Goal: Transaction & Acquisition: Purchase product/service

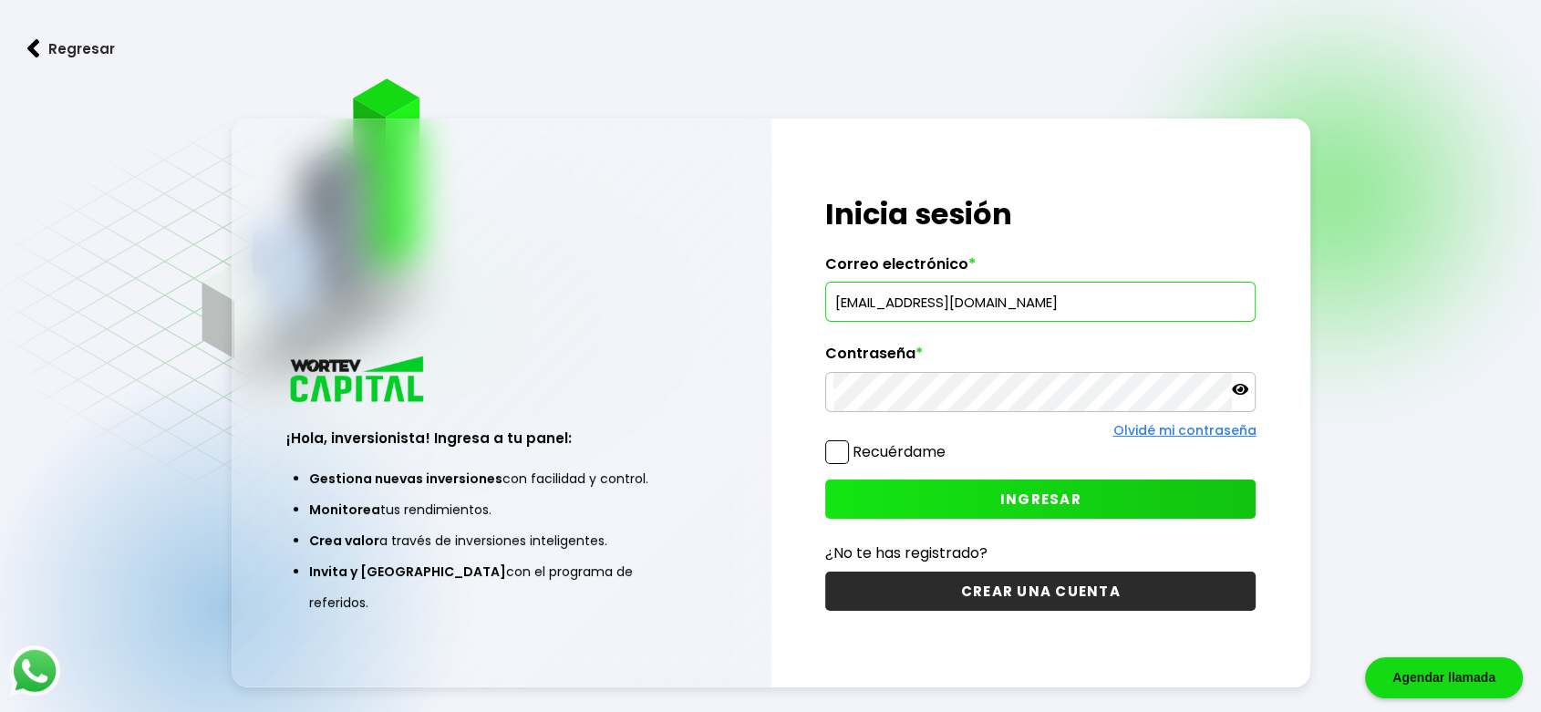
type input "[EMAIL_ADDRESS][DOMAIN_NAME]"
click at [1083, 510] on button "INGRESAR" at bounding box center [1040, 499] width 430 height 39
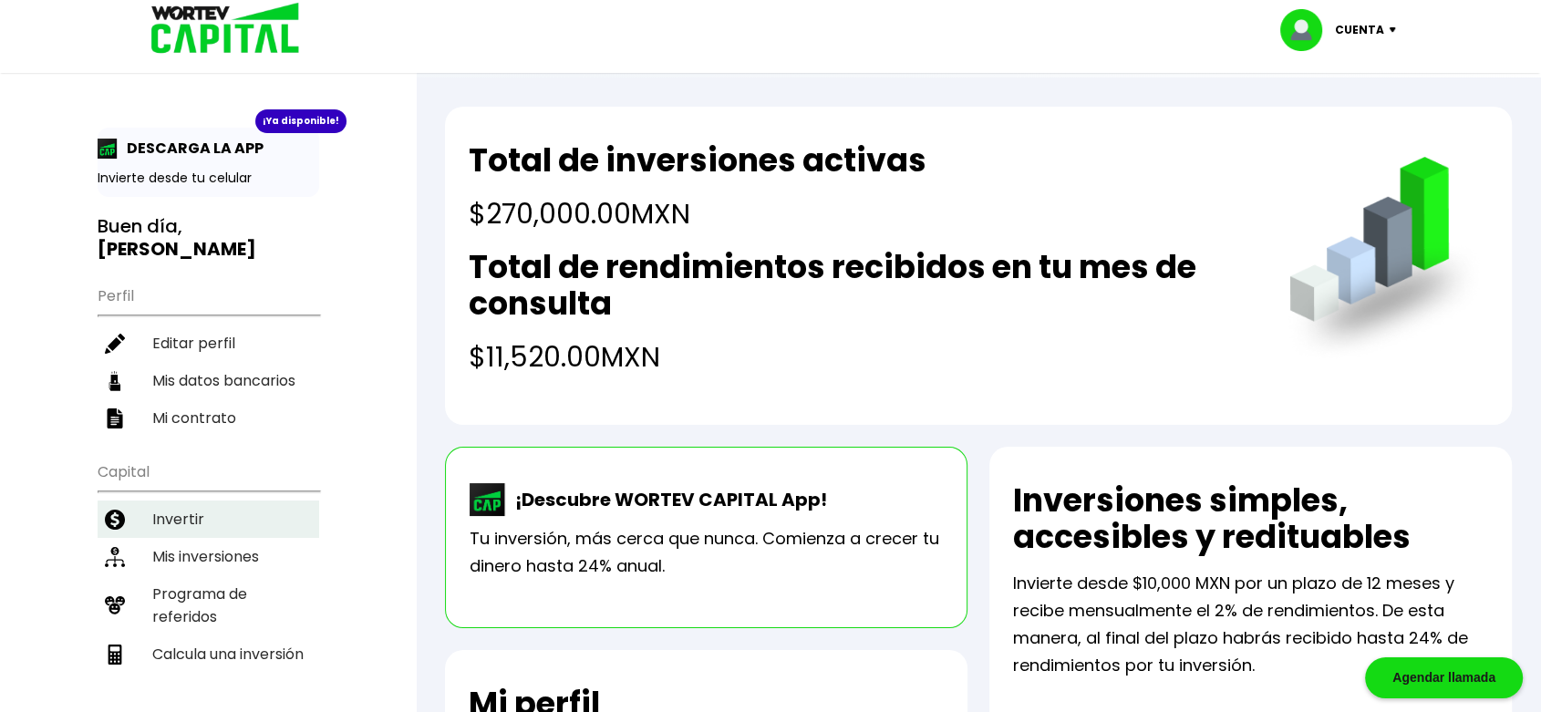
click at [221, 501] on li "Invertir" at bounding box center [209, 519] width 222 height 37
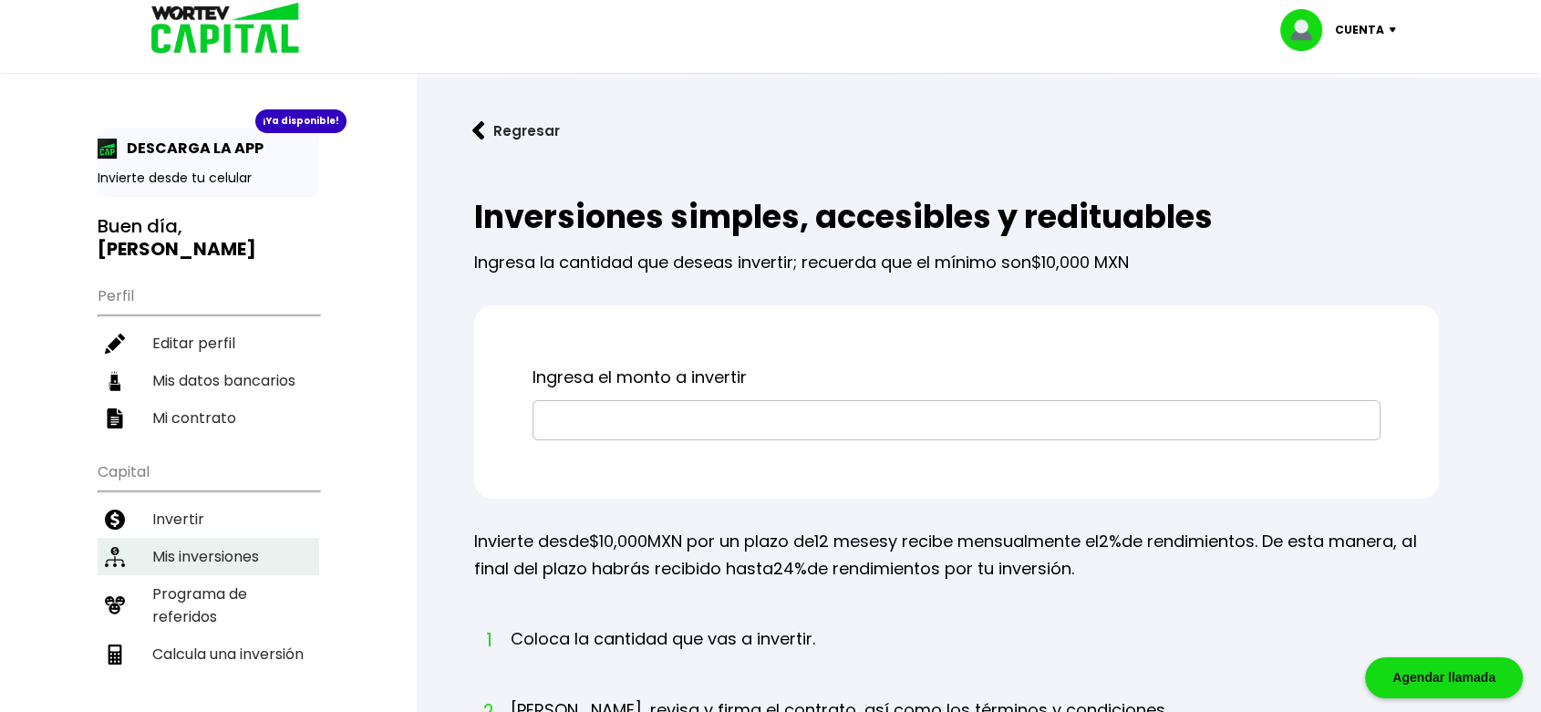
click at [223, 538] on li "Mis inversiones" at bounding box center [209, 556] width 222 height 37
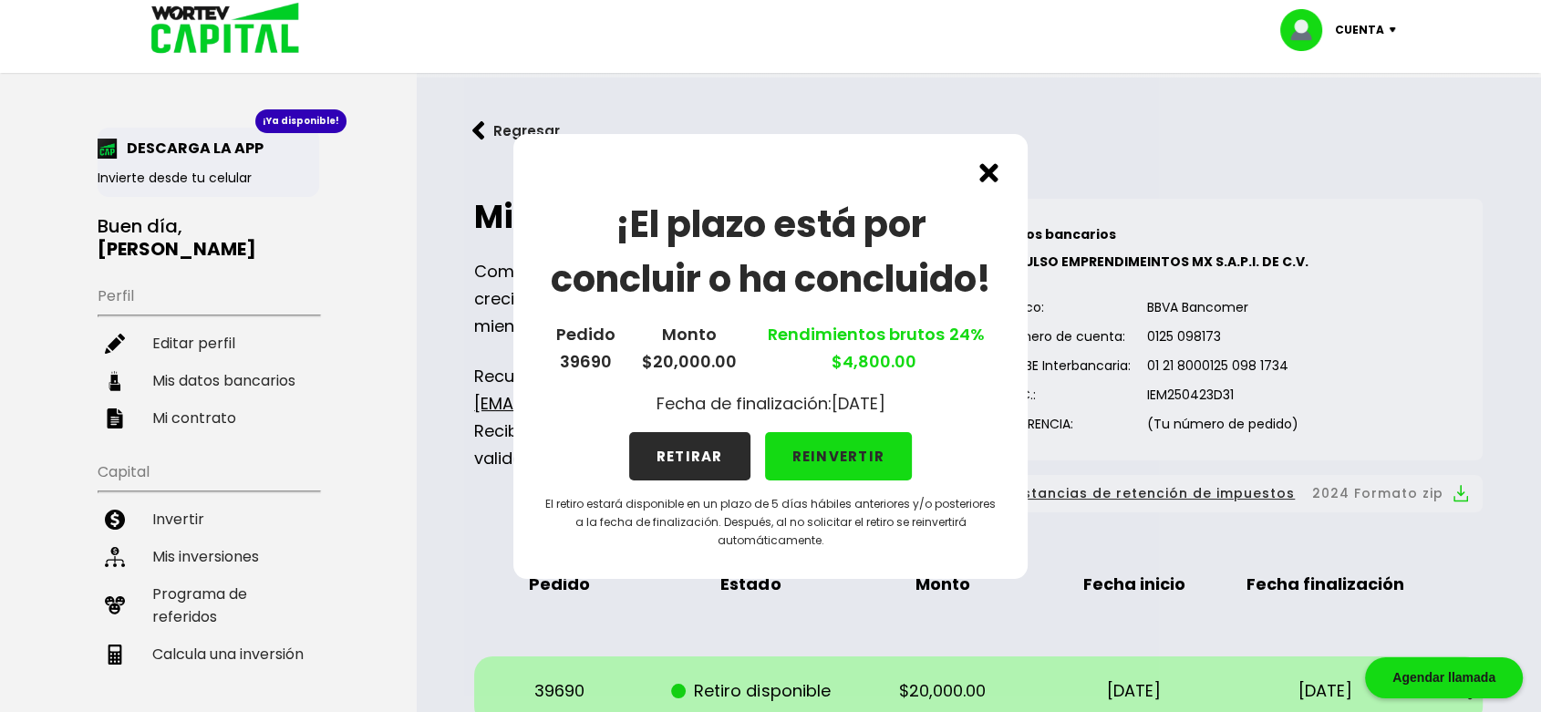
scroll to position [623, 0]
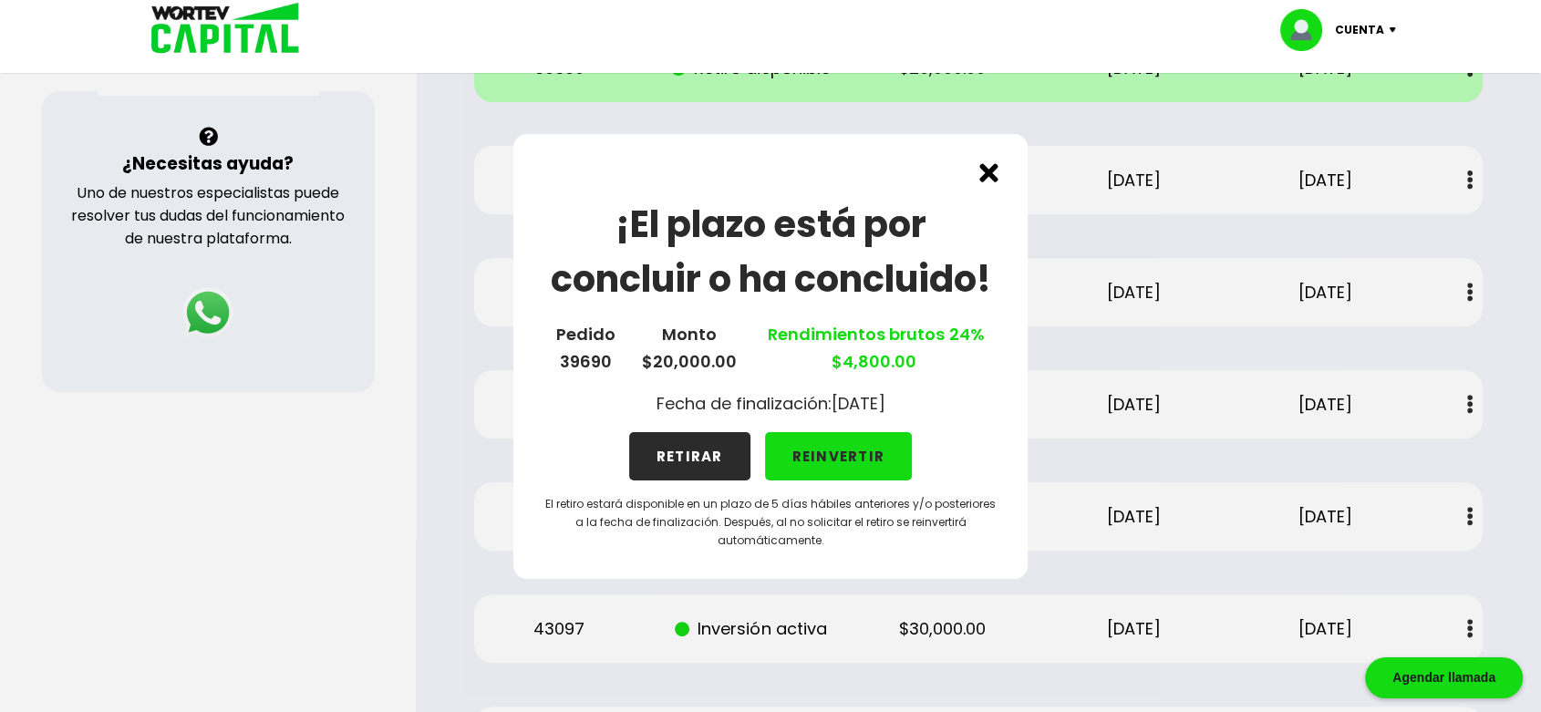
click at [705, 447] on button "RETIRAR" at bounding box center [689, 456] width 121 height 48
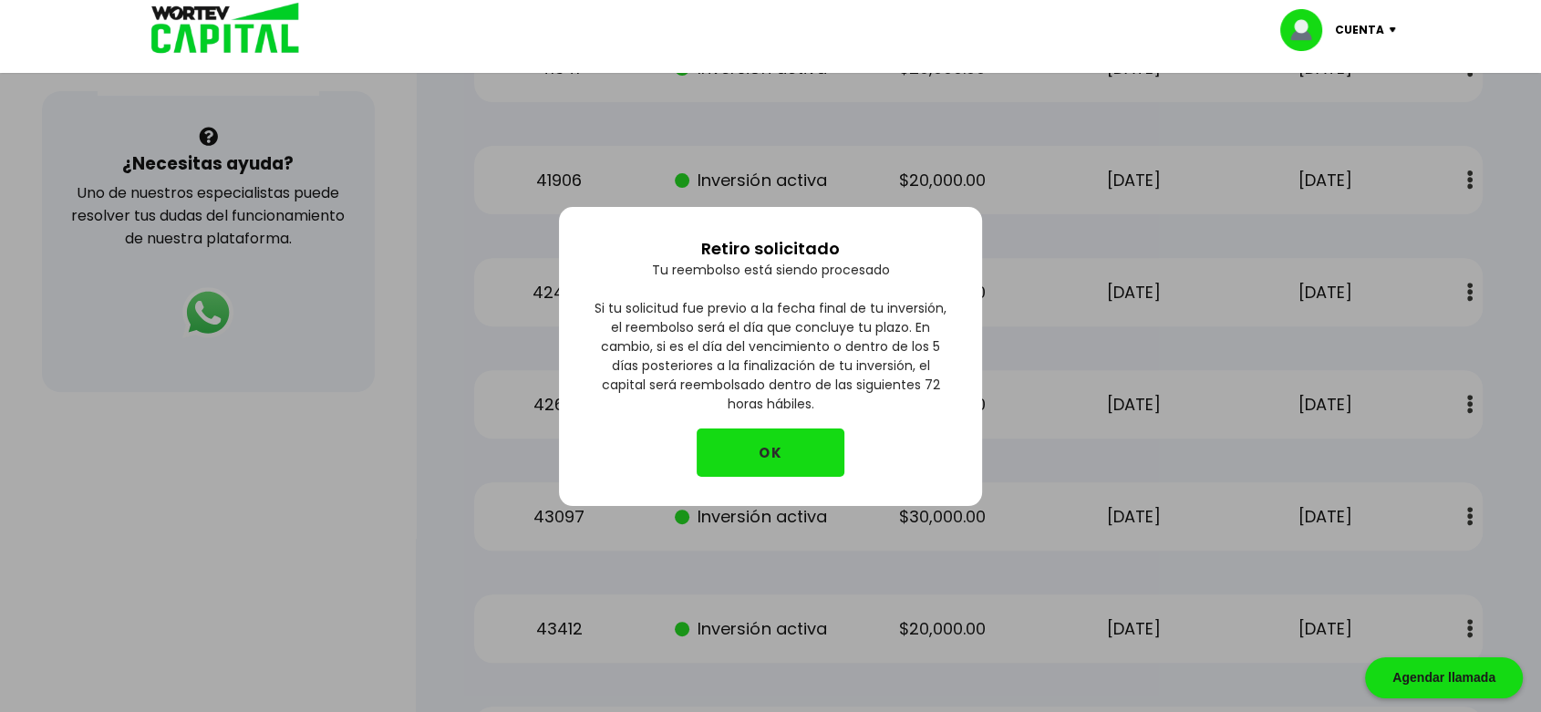
click at [746, 456] on button "OK" at bounding box center [771, 453] width 148 height 48
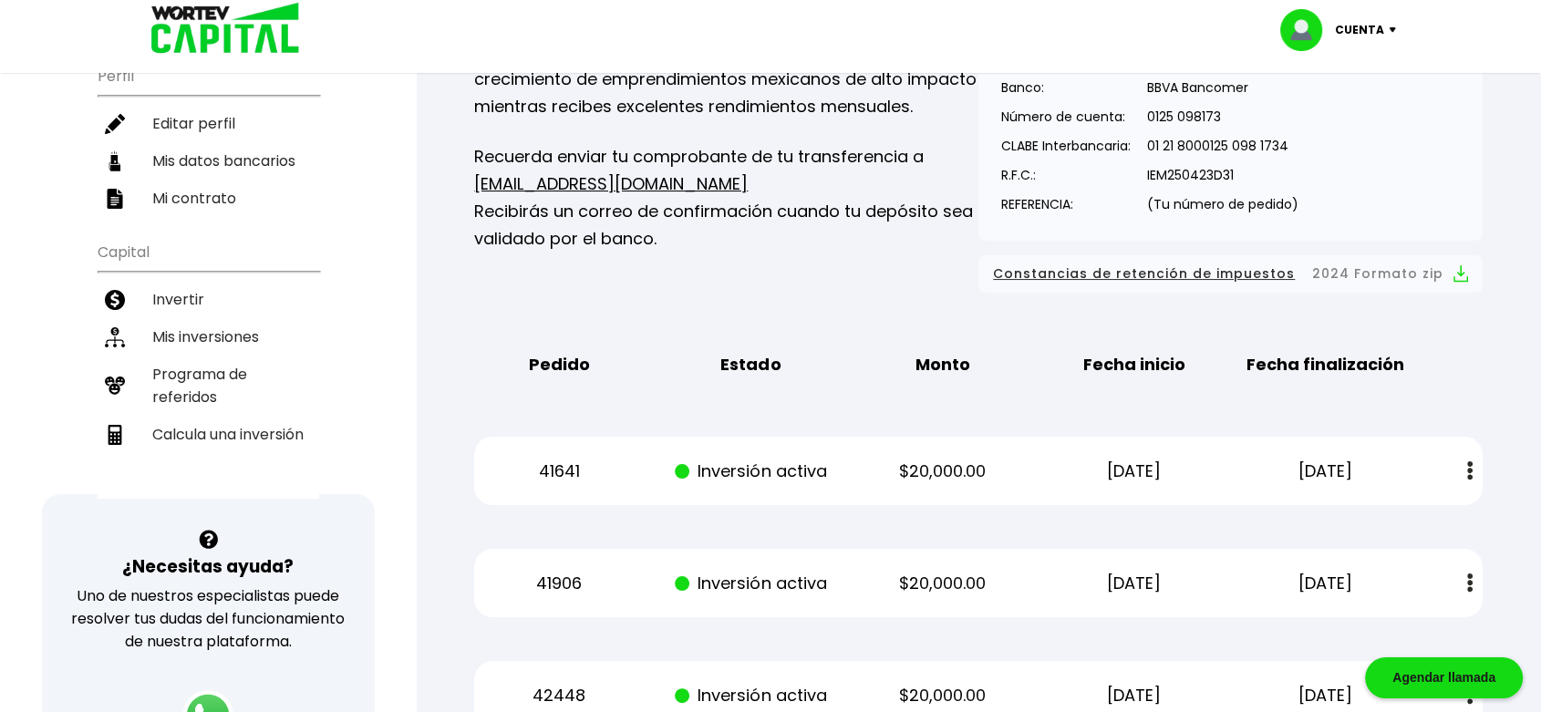
scroll to position [0, 0]
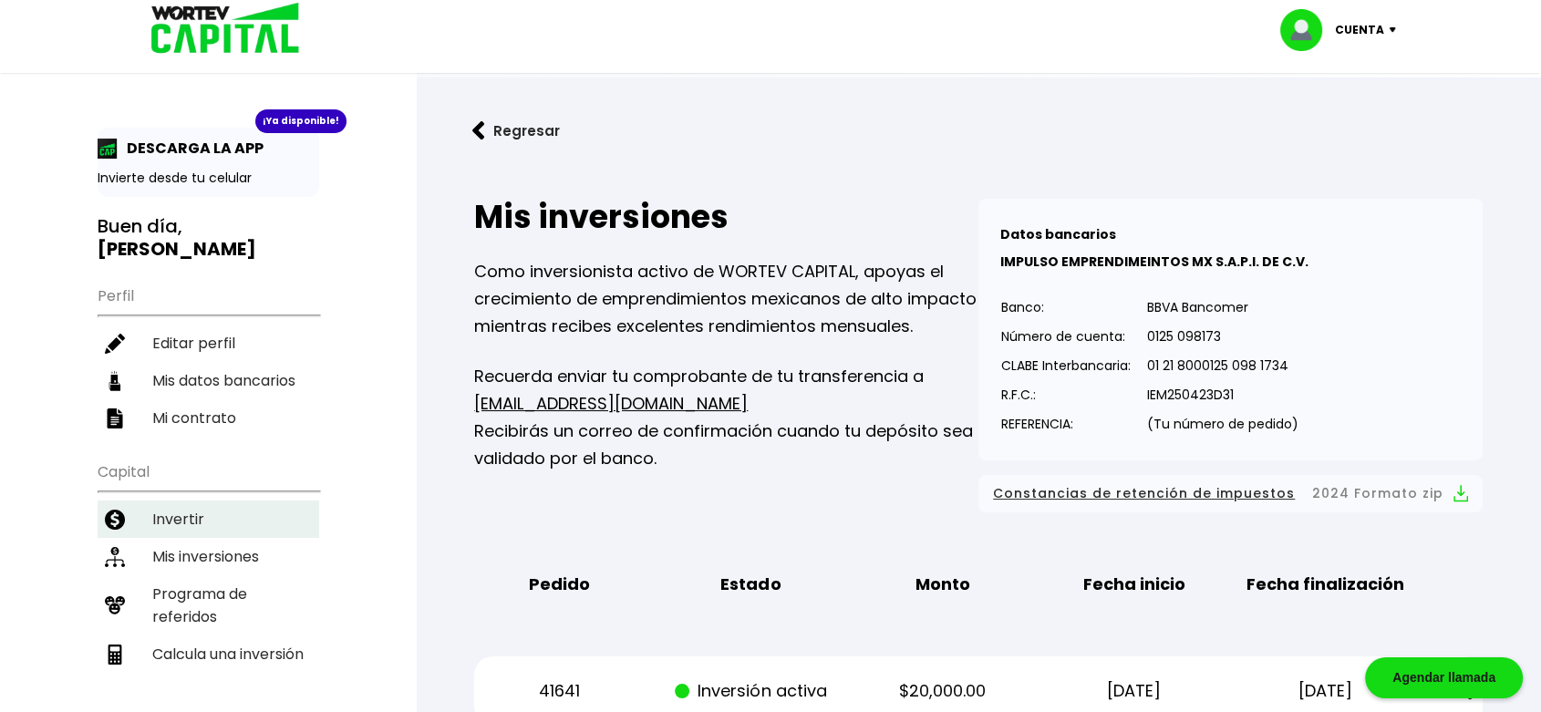
click at [162, 501] on li "Invertir" at bounding box center [209, 519] width 222 height 37
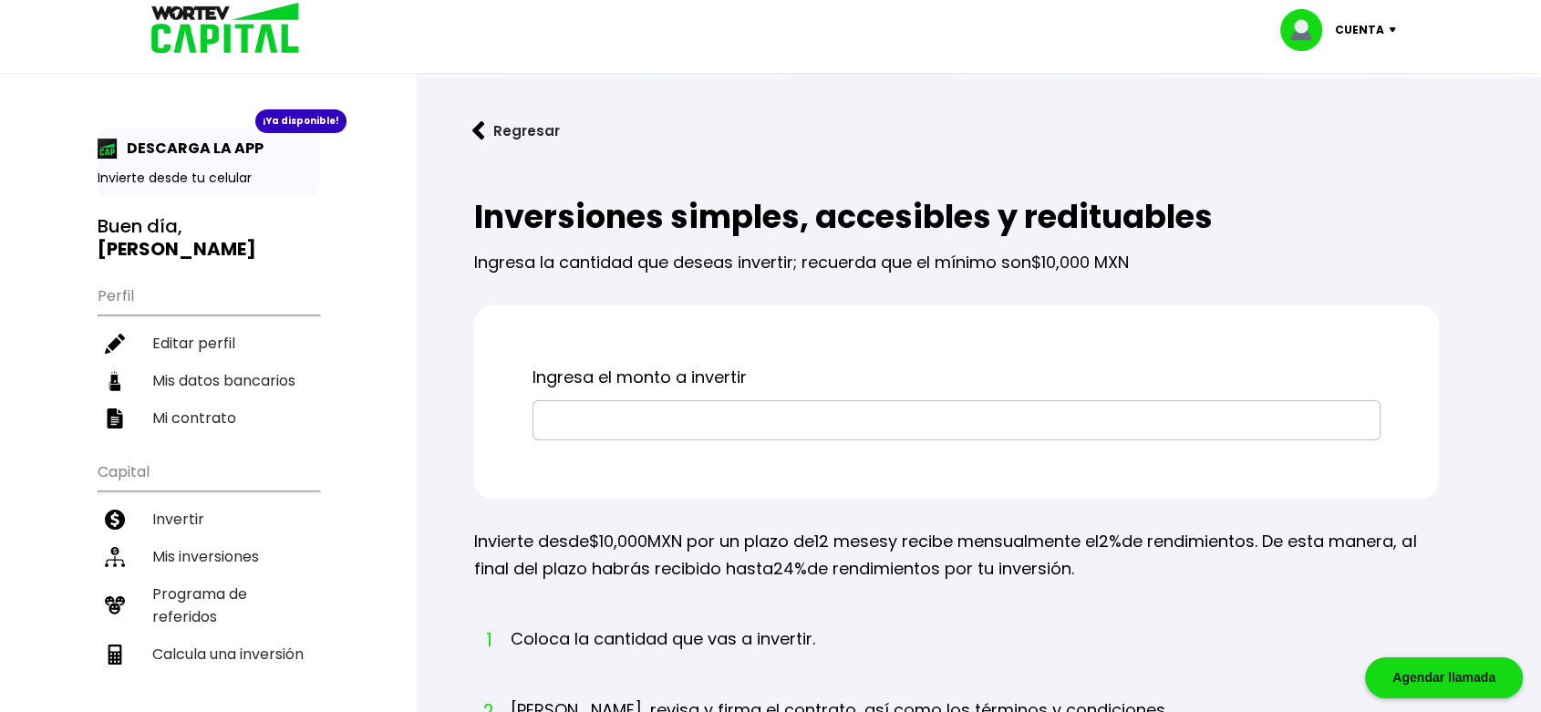
click at [638, 409] on input "text" at bounding box center [957, 420] width 832 height 38
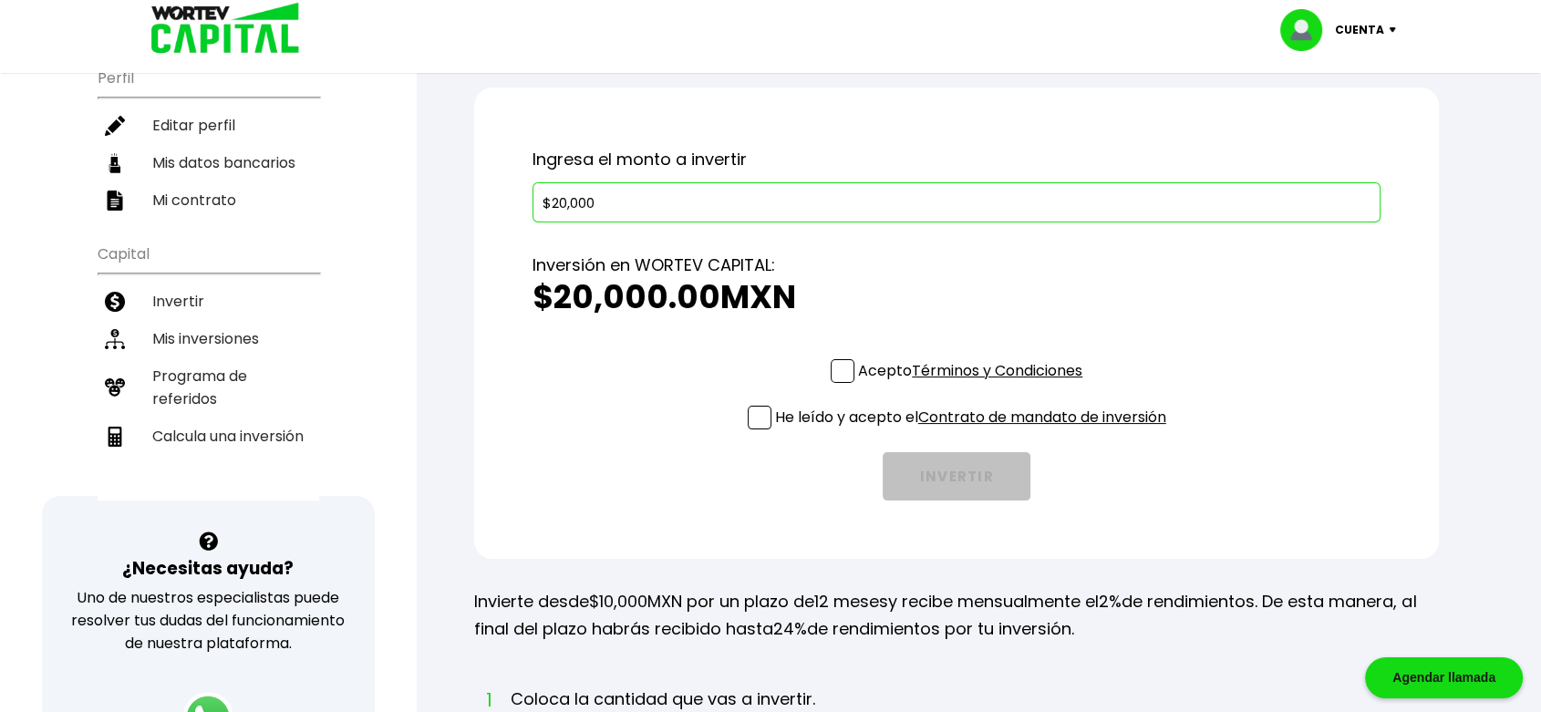
scroll to position [157, 0]
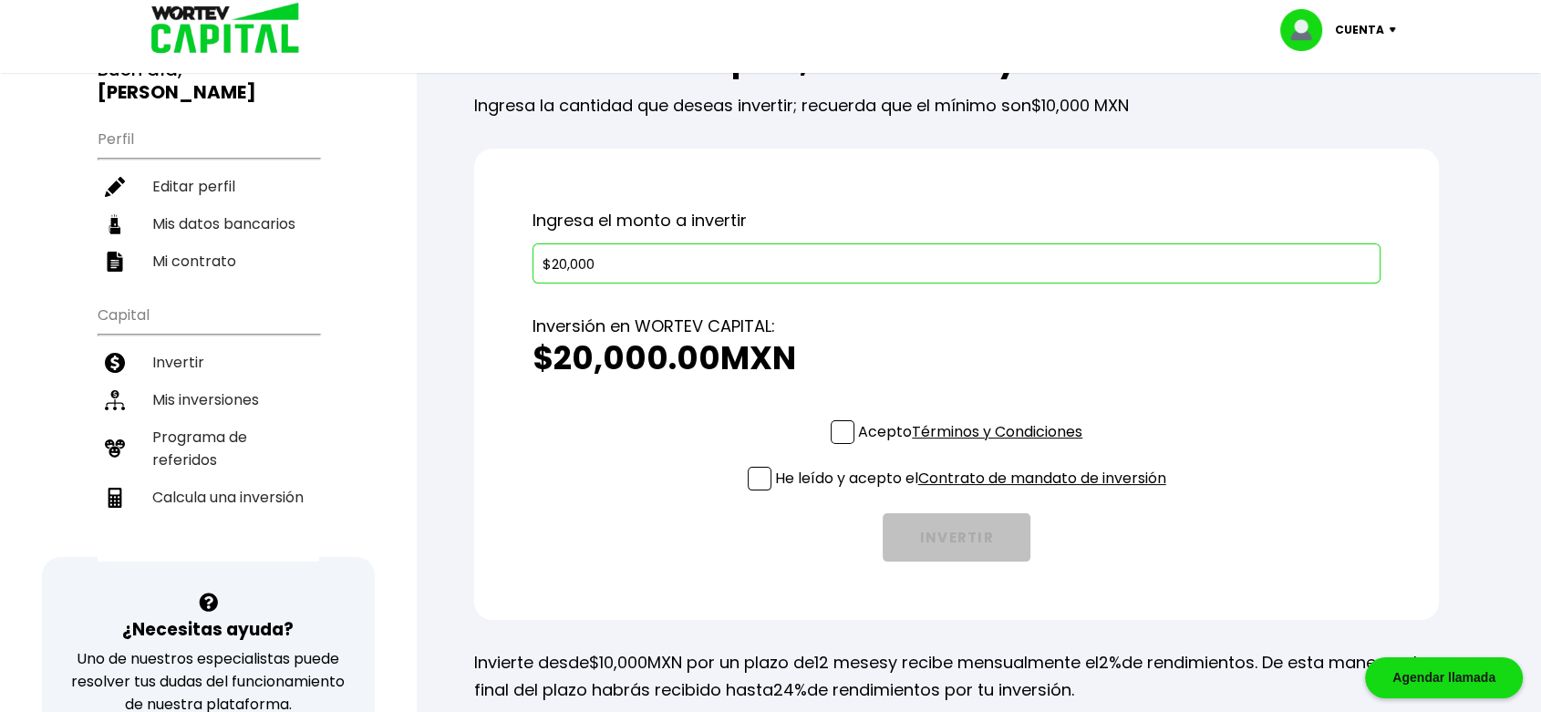
type input "$20,000"
click at [838, 429] on span at bounding box center [843, 432] width 24 height 24
click at [974, 446] on input "Acepto Términos y Condiciones" at bounding box center [974, 446] width 0 height 0
click at [761, 473] on span at bounding box center [760, 479] width 24 height 24
click at [974, 492] on input "He leído y acepto el Contrato de mandato de inversión" at bounding box center [974, 492] width 0 height 0
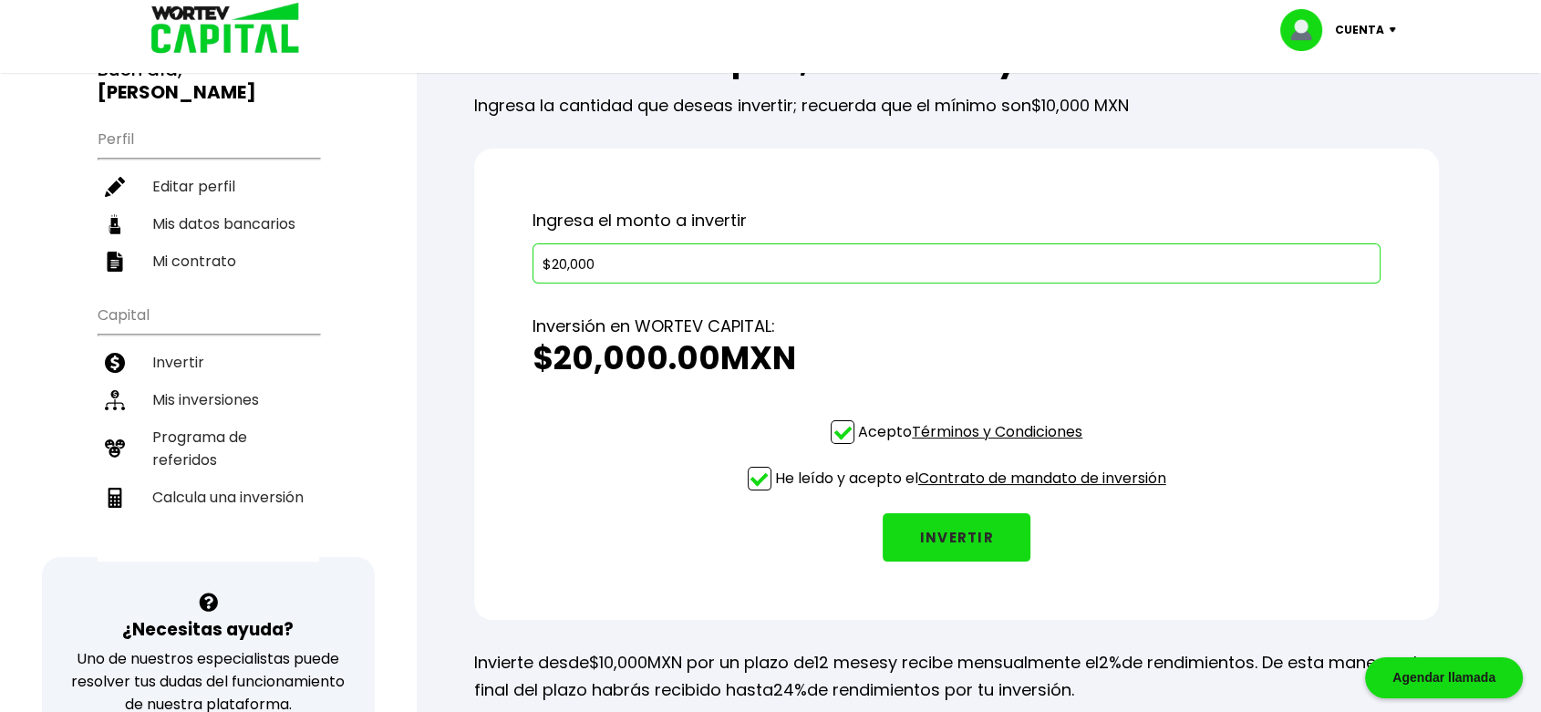
click at [990, 536] on button "INVERTIR" at bounding box center [957, 537] width 148 height 48
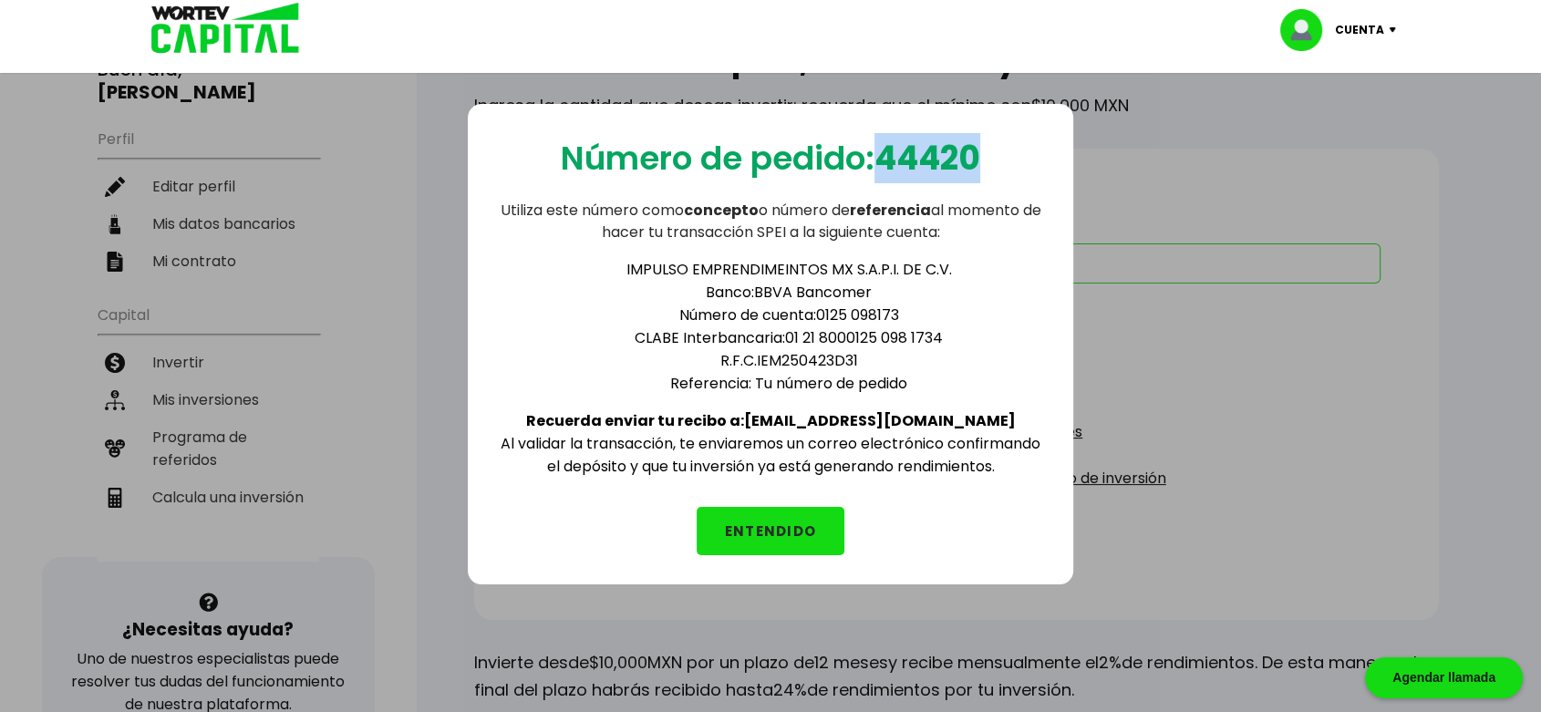
drag, startPoint x: 883, startPoint y: 151, endPoint x: 992, endPoint y: 159, distance: 109.7
click at [992, 159] on div "Número de pedido: 44420 Utiliza este número como concepto o número de referenci…" at bounding box center [771, 344] width 606 height 481
click at [998, 144] on div "Número de pedido: 44420 Utiliza este número como concepto o número de referenci…" at bounding box center [771, 344] width 606 height 481
drag, startPoint x: 993, startPoint y: 144, endPoint x: 874, endPoint y: 154, distance: 119.9
click at [874, 154] on div "Número de pedido: 44420 Utiliza este número como concepto o número de referenci…" at bounding box center [771, 344] width 606 height 481
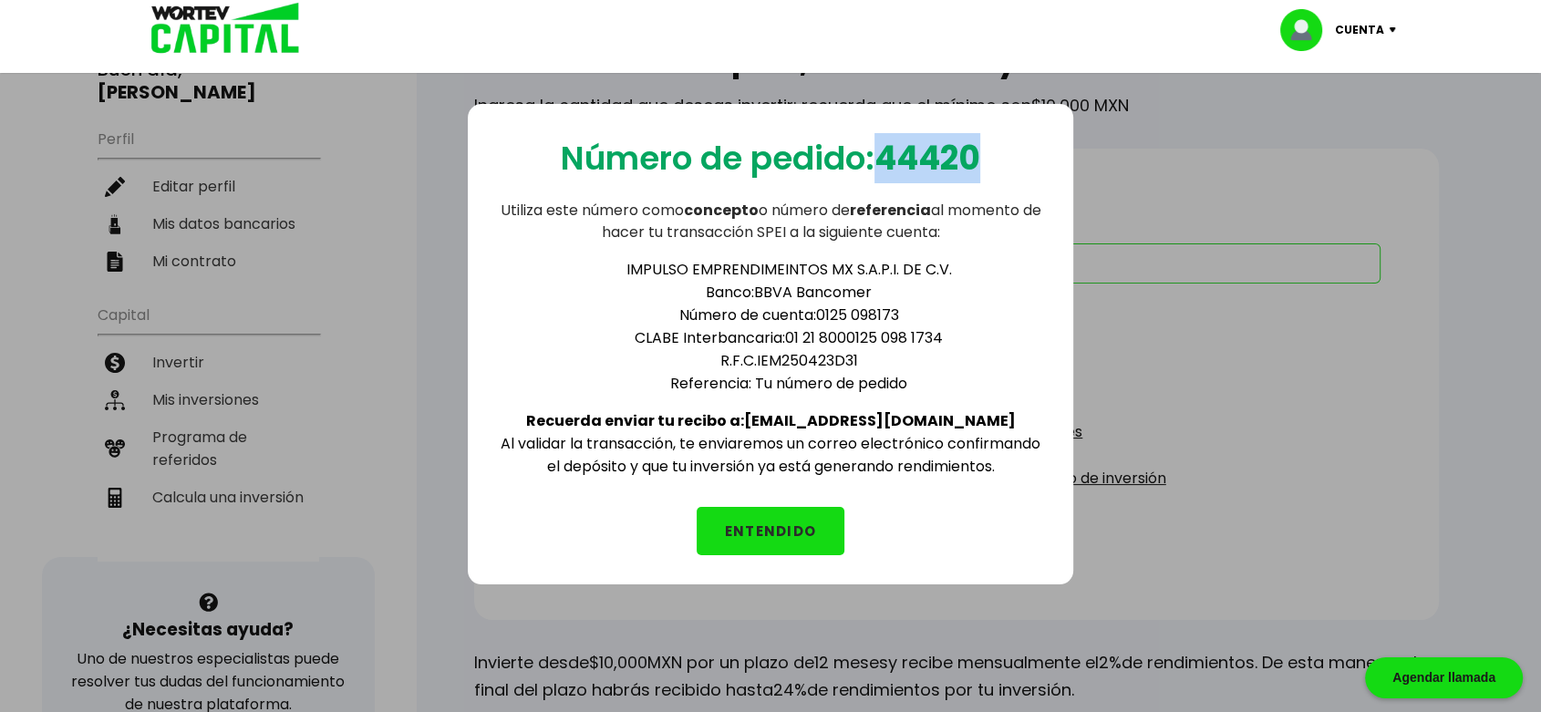
click at [802, 512] on button "ENTENDIDO" at bounding box center [771, 531] width 148 height 48
